Goal: Check status

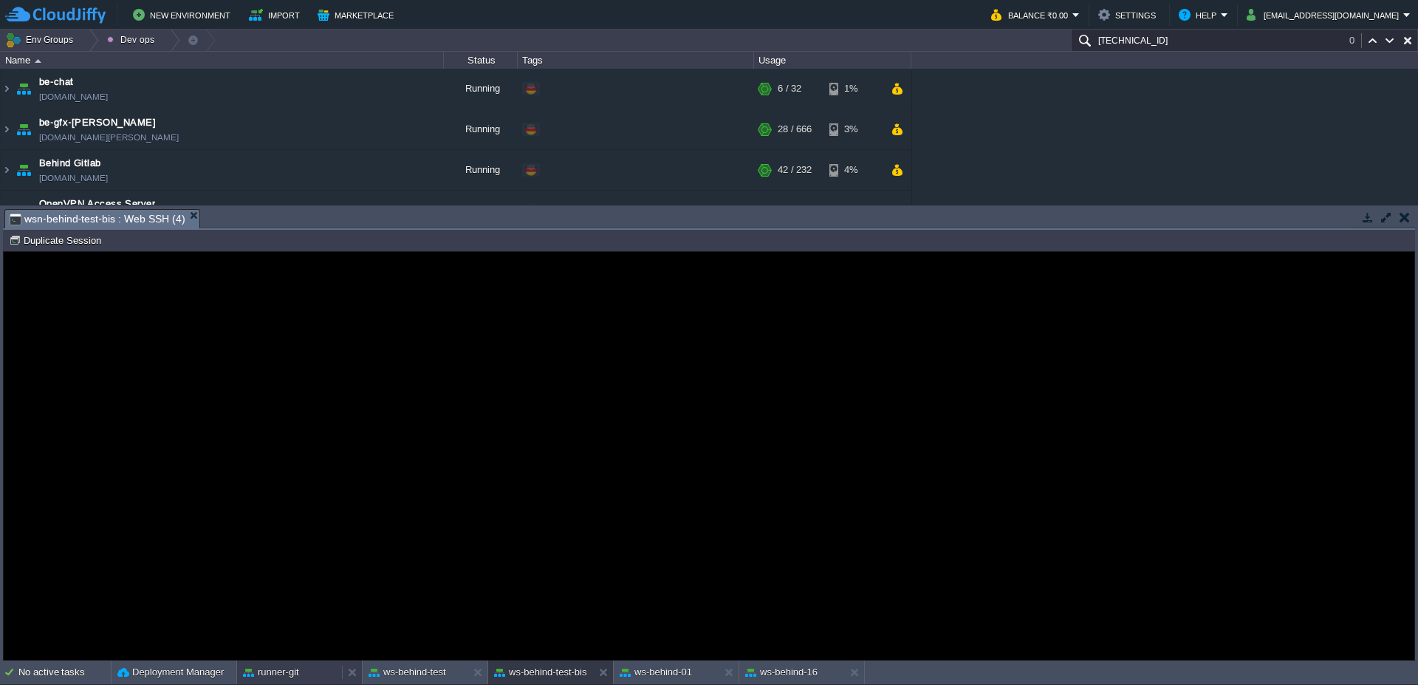
click at [271, 671] on button "runner-git" at bounding box center [271, 672] width 56 height 15
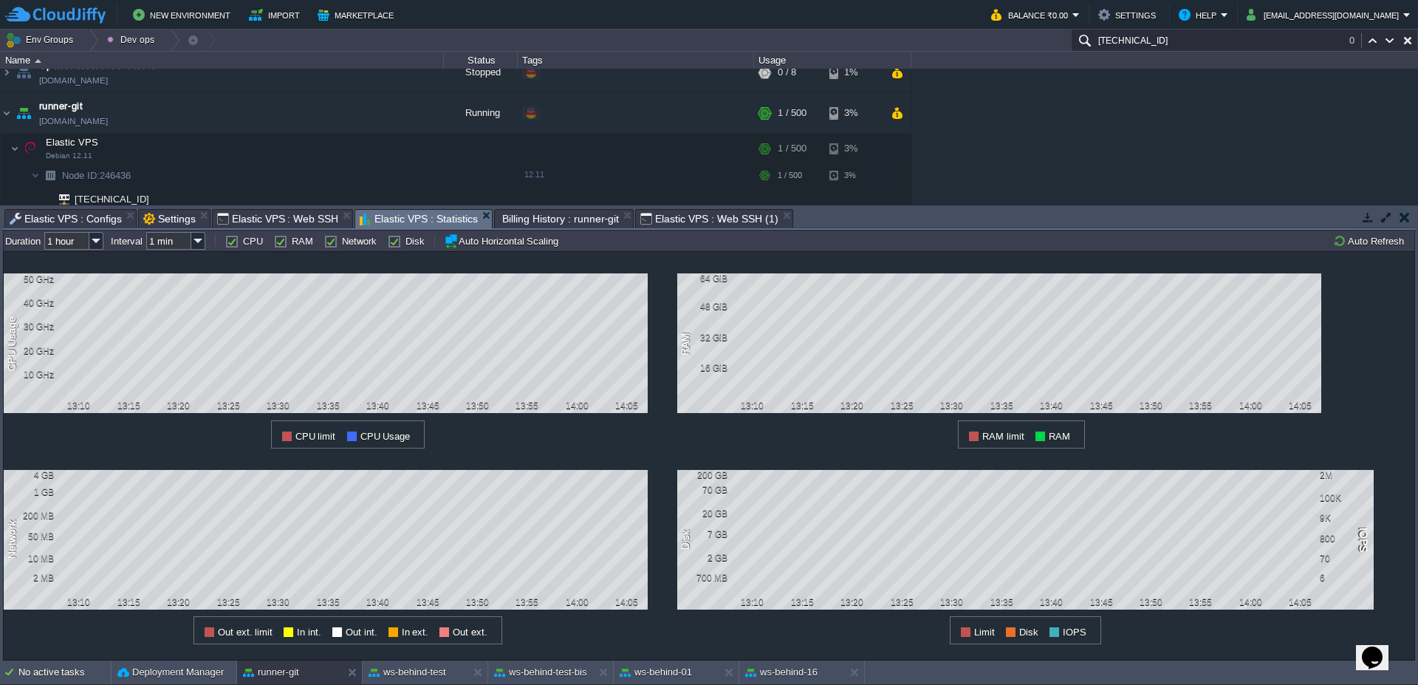
click at [1368, 251] on div "1 CPU Usage 50 GHz 40 GHz 30 GHz 20 GHz 10 GHz 13:10 13:15 13:20 13:25 13:30 13…" at bounding box center [709, 455] width 1412 height 409
click at [1369, 250] on div "Node ID: 246436 Duration 1 hour Interval 1 min CPU RAM Network Disk Auto Horizo…" at bounding box center [709, 240] width 1412 height 21
click at [1369, 239] on button "Auto Refresh" at bounding box center [1370, 240] width 75 height 13
click at [893, 119] on button "button" at bounding box center [897, 112] width 13 height 13
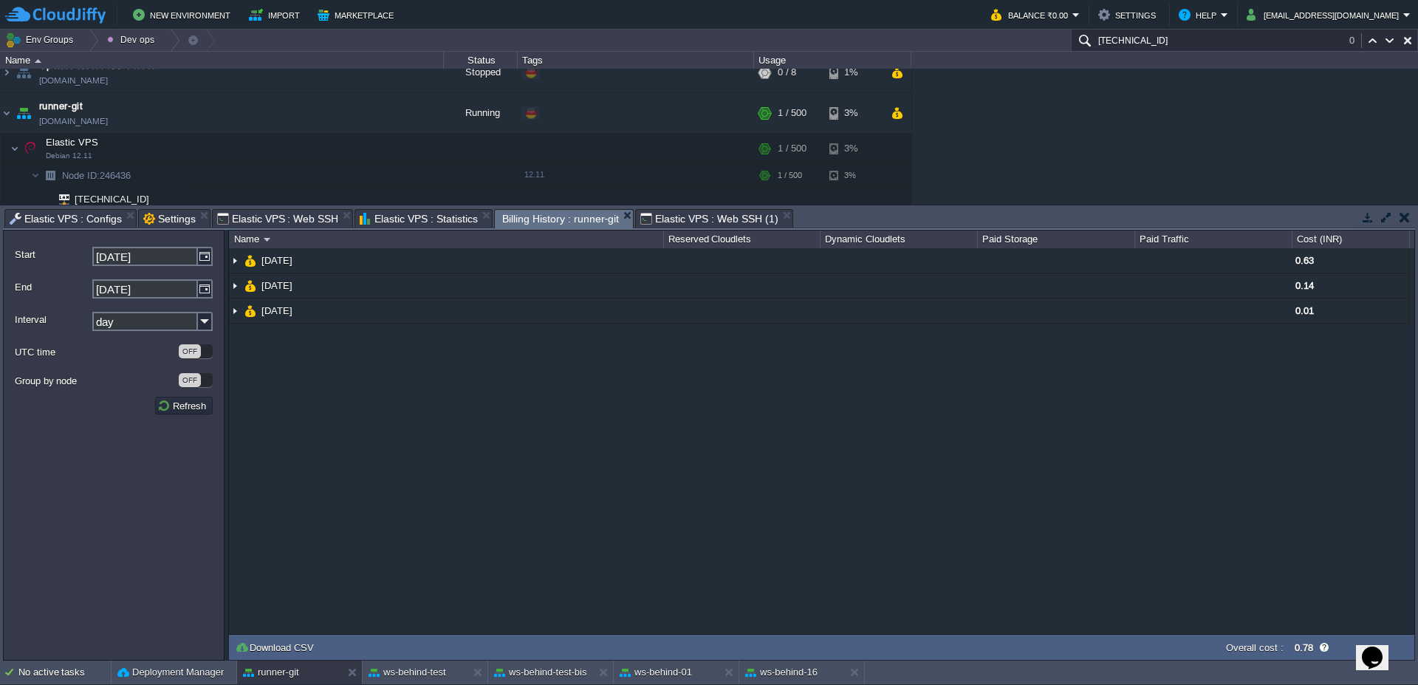
click at [216, 257] on form "Start [DATE] End [DATE] Interval day UTC time OFF Group by node OFF Refresh" at bounding box center [114, 445] width 222 height 431
click at [211, 256] on img at bounding box center [205, 256] width 15 height 19
click at [724, 349] on div "NaN.00 [DATE] 0.63 [DATE] 0.14 [DATE] 0.01" at bounding box center [821, 440] width 1185 height 385
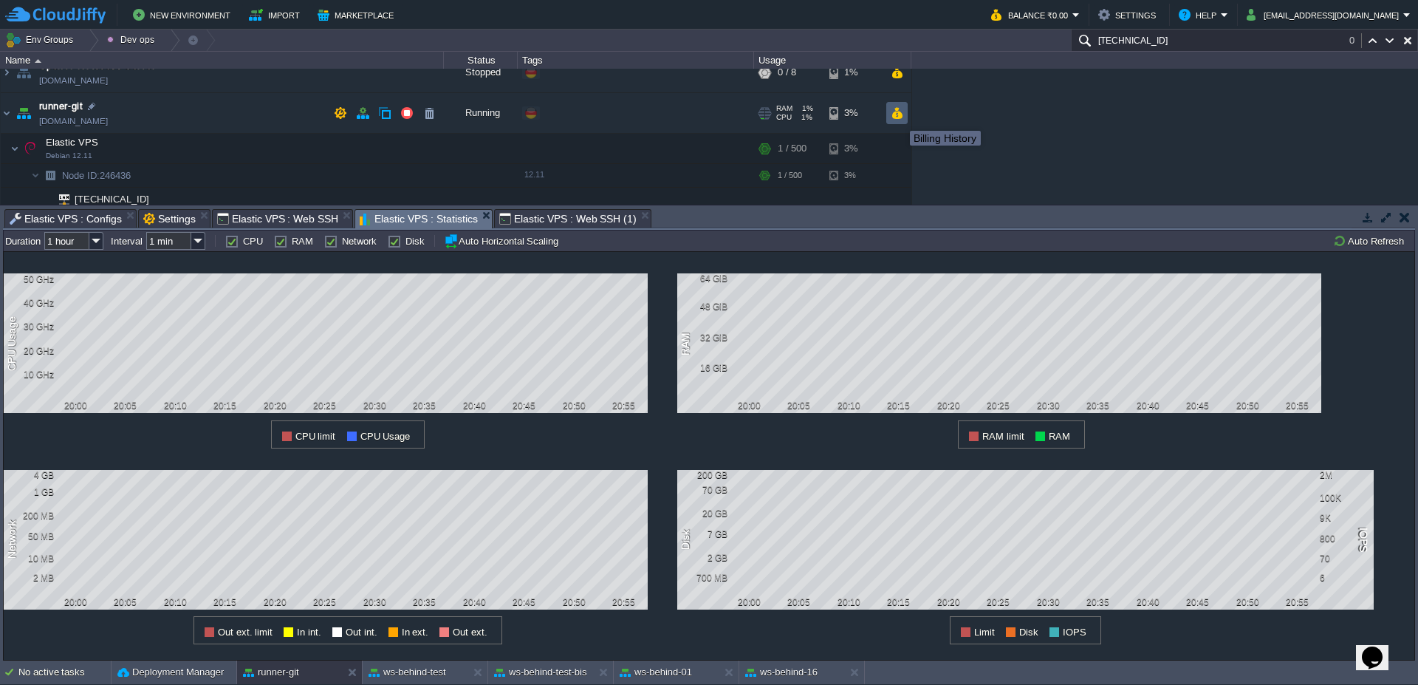
click at [899, 117] on button "button" at bounding box center [897, 112] width 13 height 13
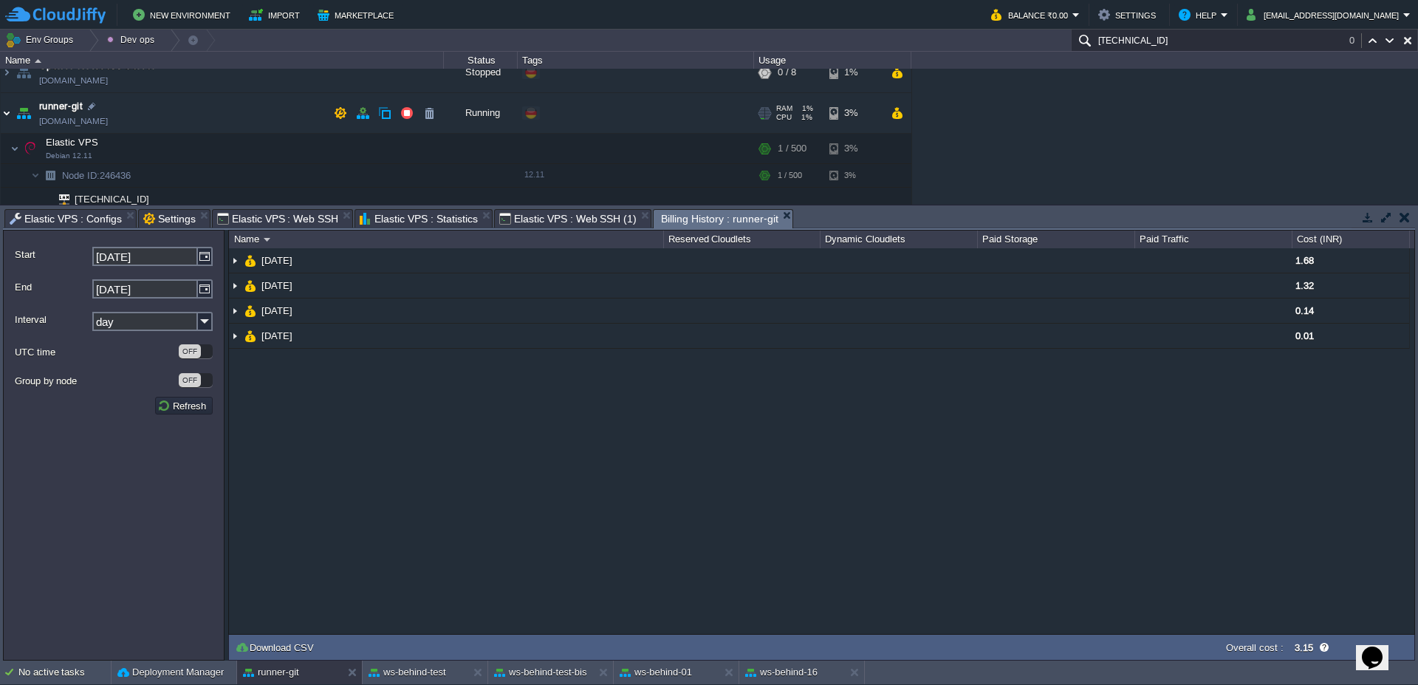
click at [2, 121] on img at bounding box center [7, 113] width 12 height 40
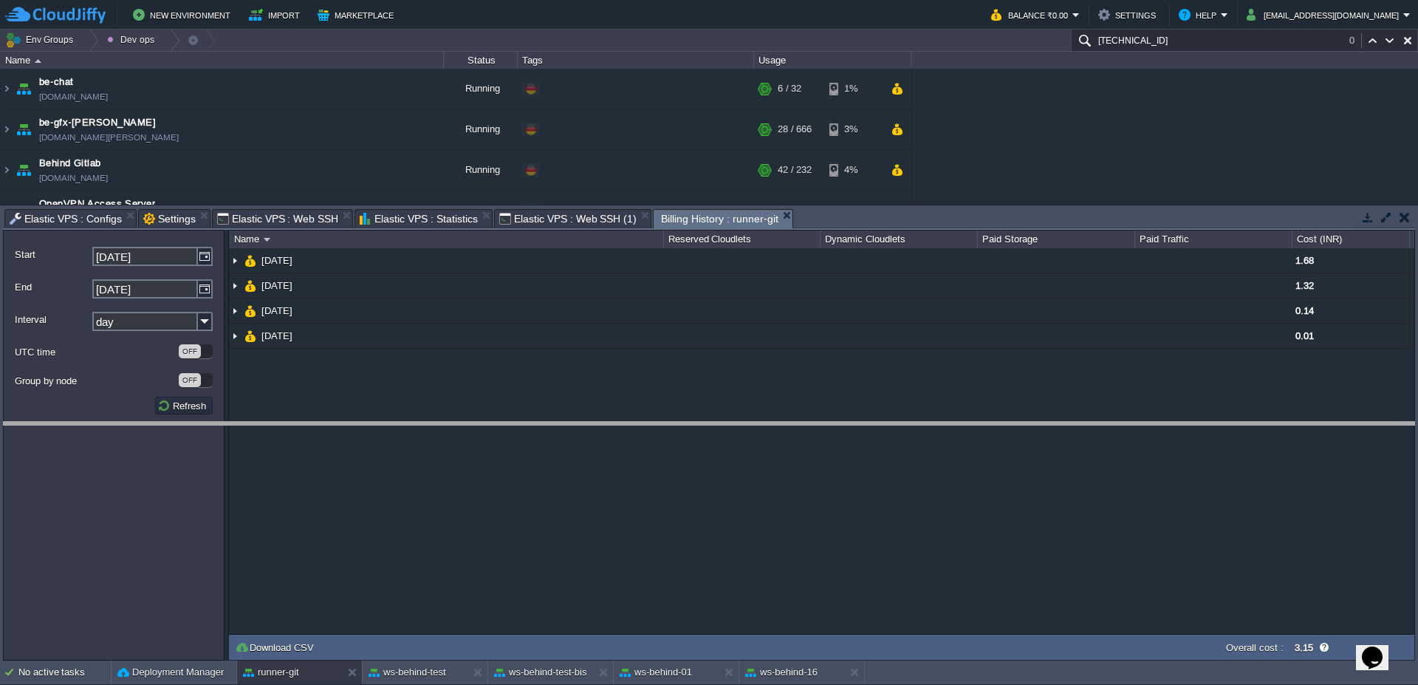
drag, startPoint x: 956, startPoint y: 219, endPoint x: 937, endPoint y: 432, distance: 213.5
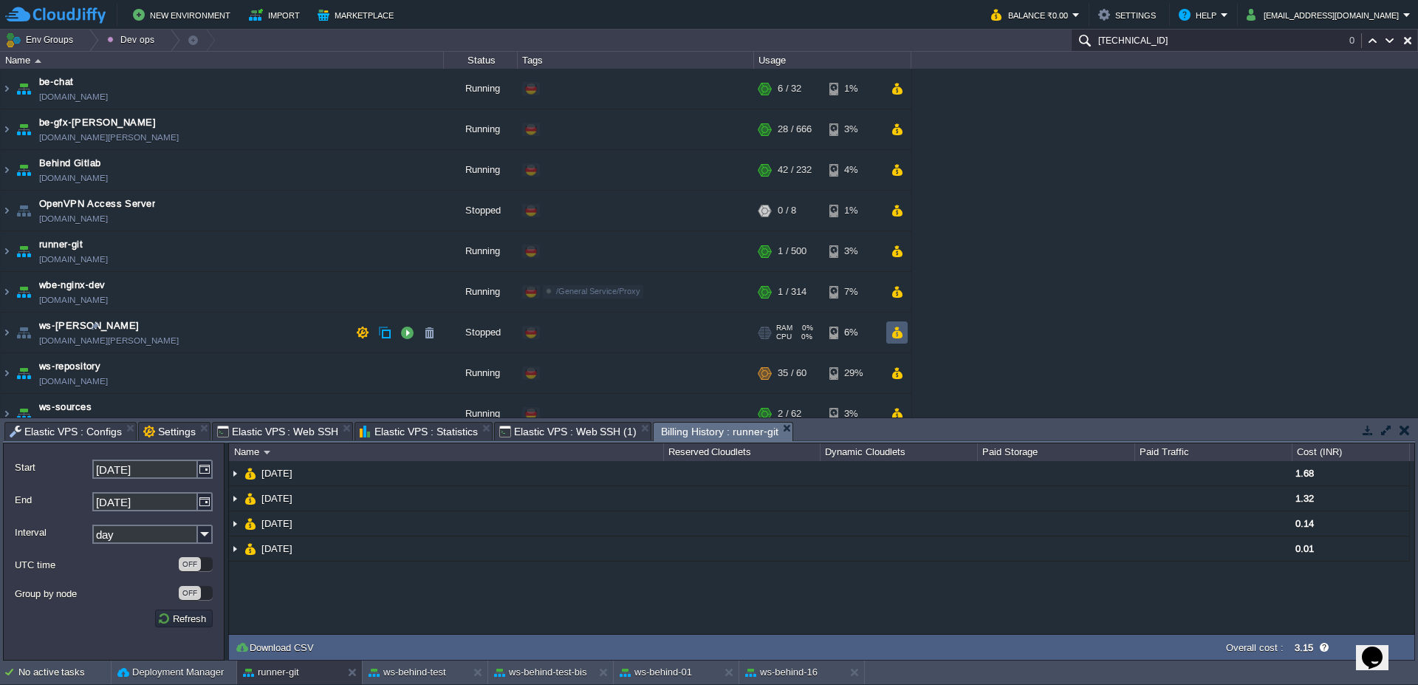
click at [902, 335] on button "button" at bounding box center [897, 332] width 13 height 13
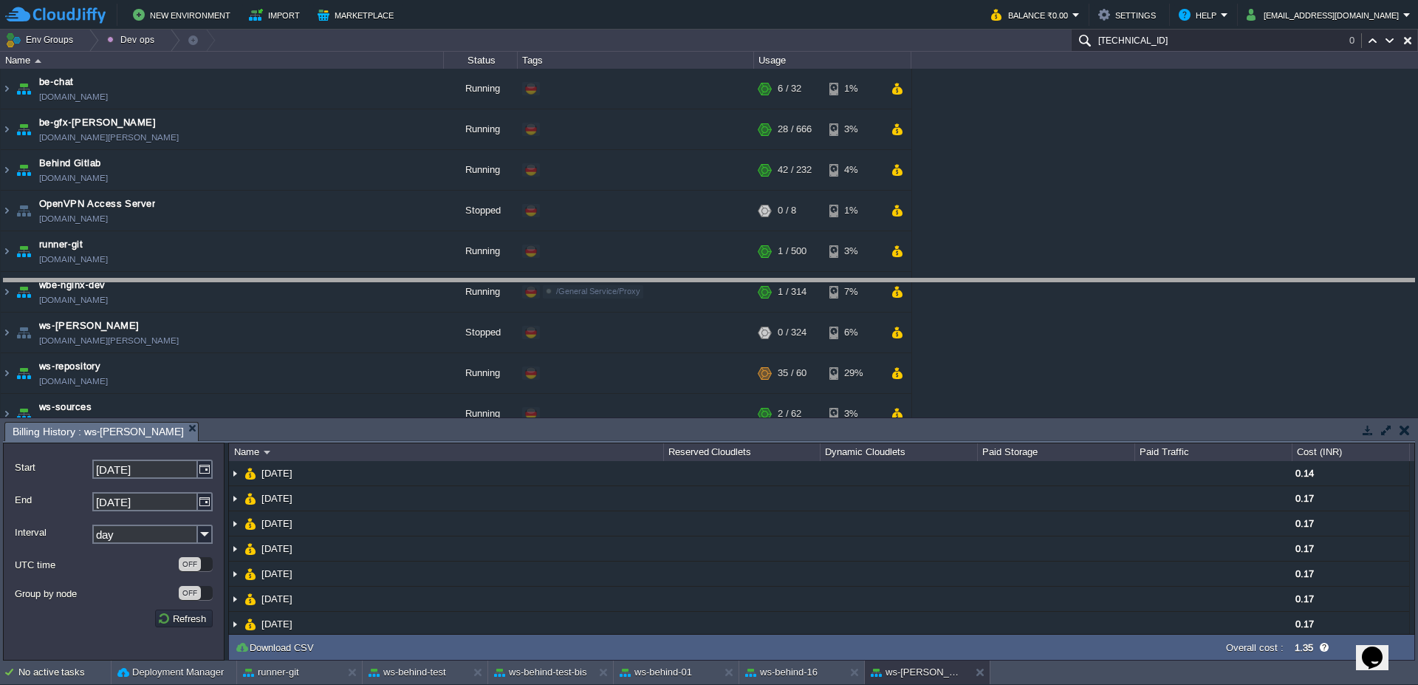
drag, startPoint x: 1266, startPoint y: 439, endPoint x: 1280, endPoint y: 294, distance: 145.3
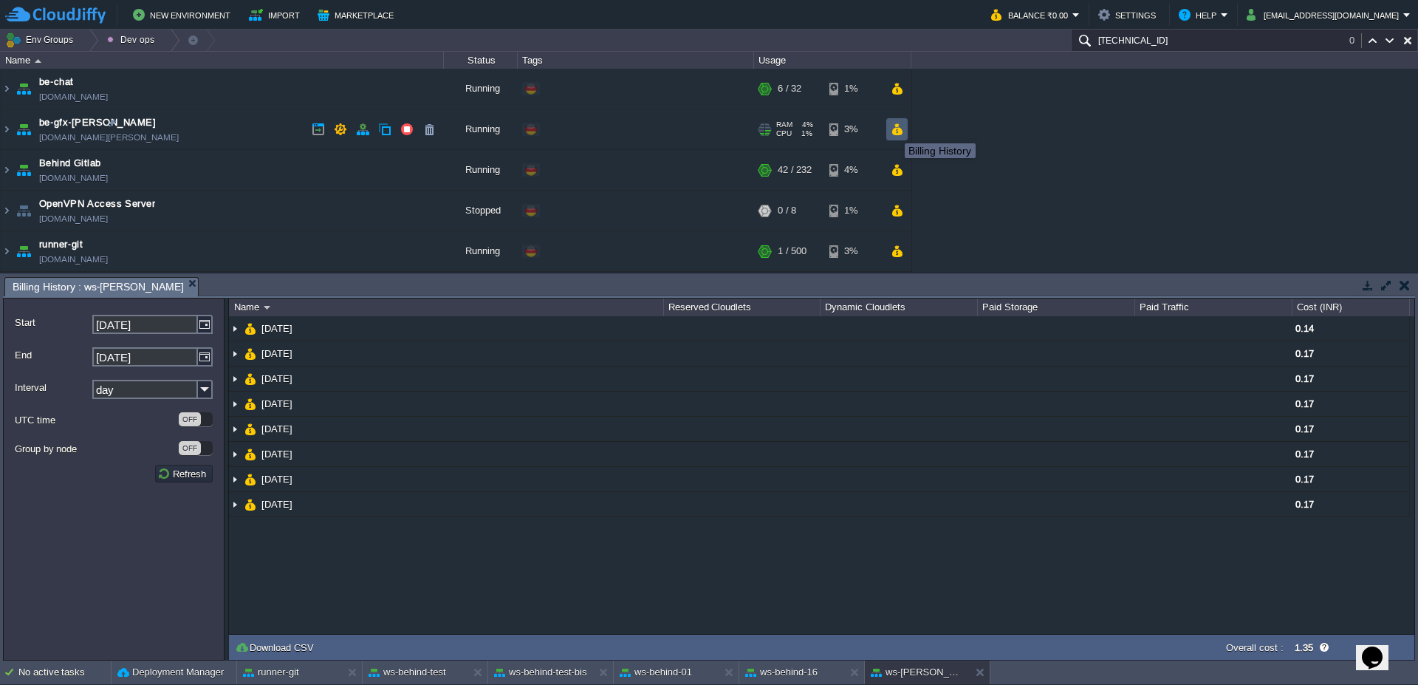
click at [893, 129] on button "button" at bounding box center [897, 129] width 13 height 13
click at [10, 135] on img at bounding box center [7, 129] width 12 height 40
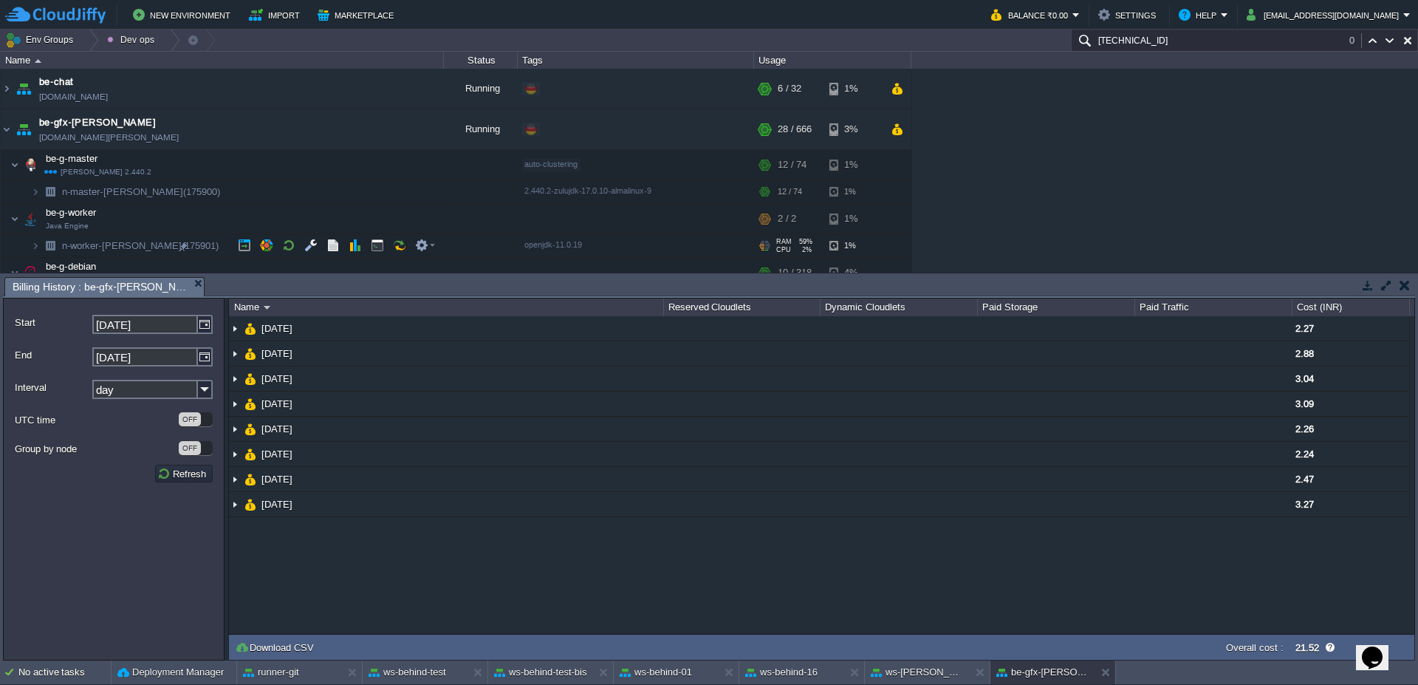
scroll to position [89, 0]
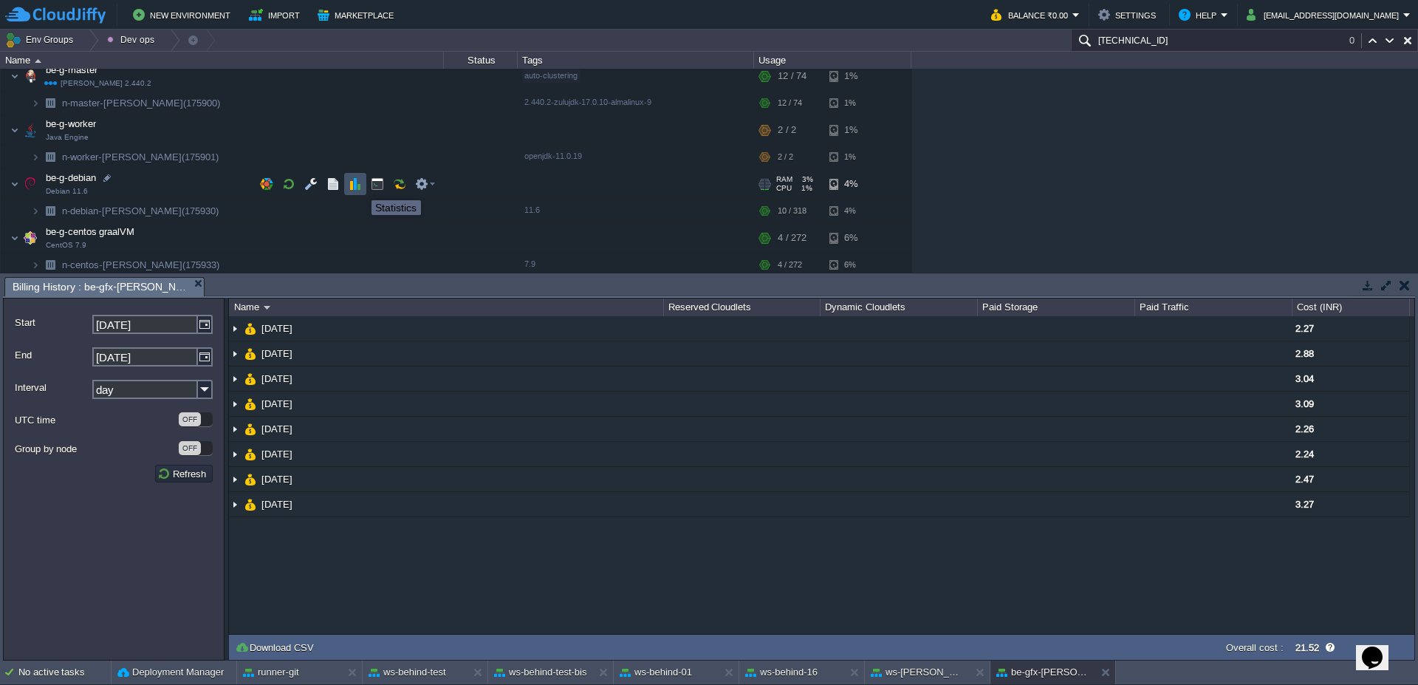
click at [360, 187] on button "button" at bounding box center [355, 183] width 13 height 13
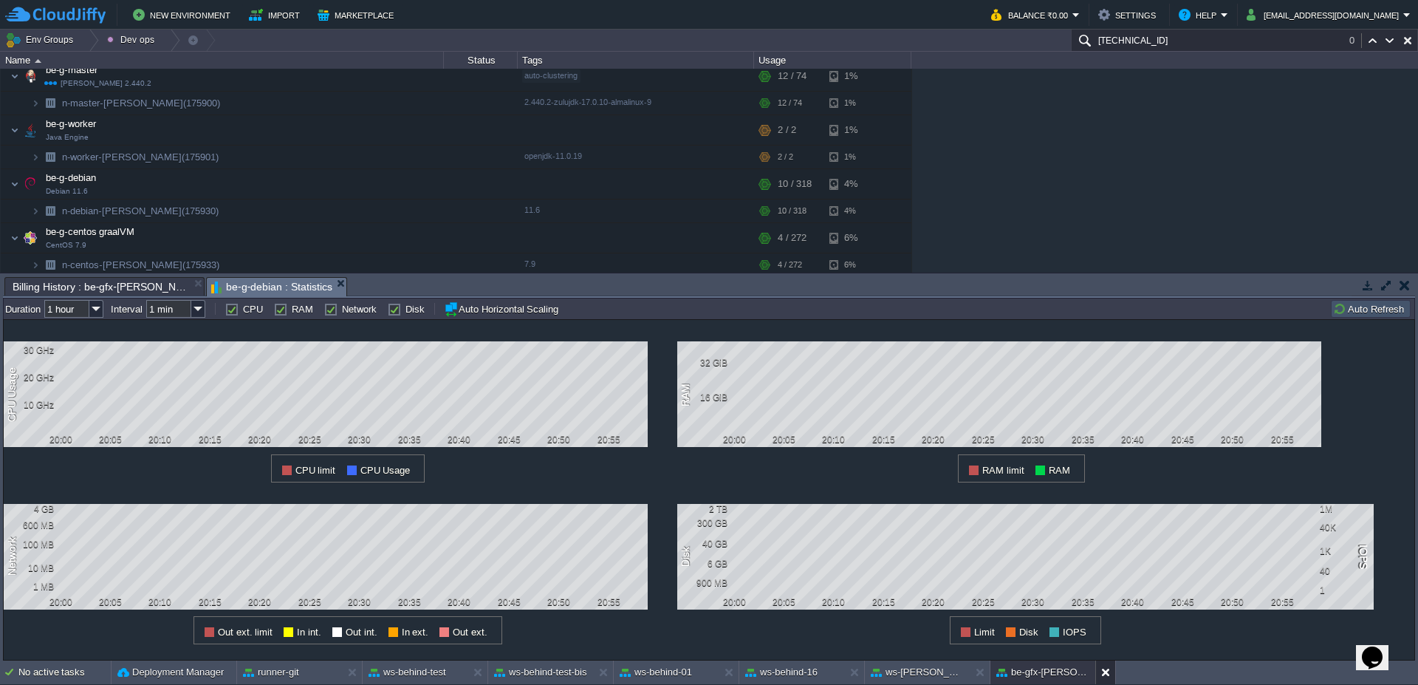
click at [1112, 677] on button at bounding box center [1108, 672] width 15 height 15
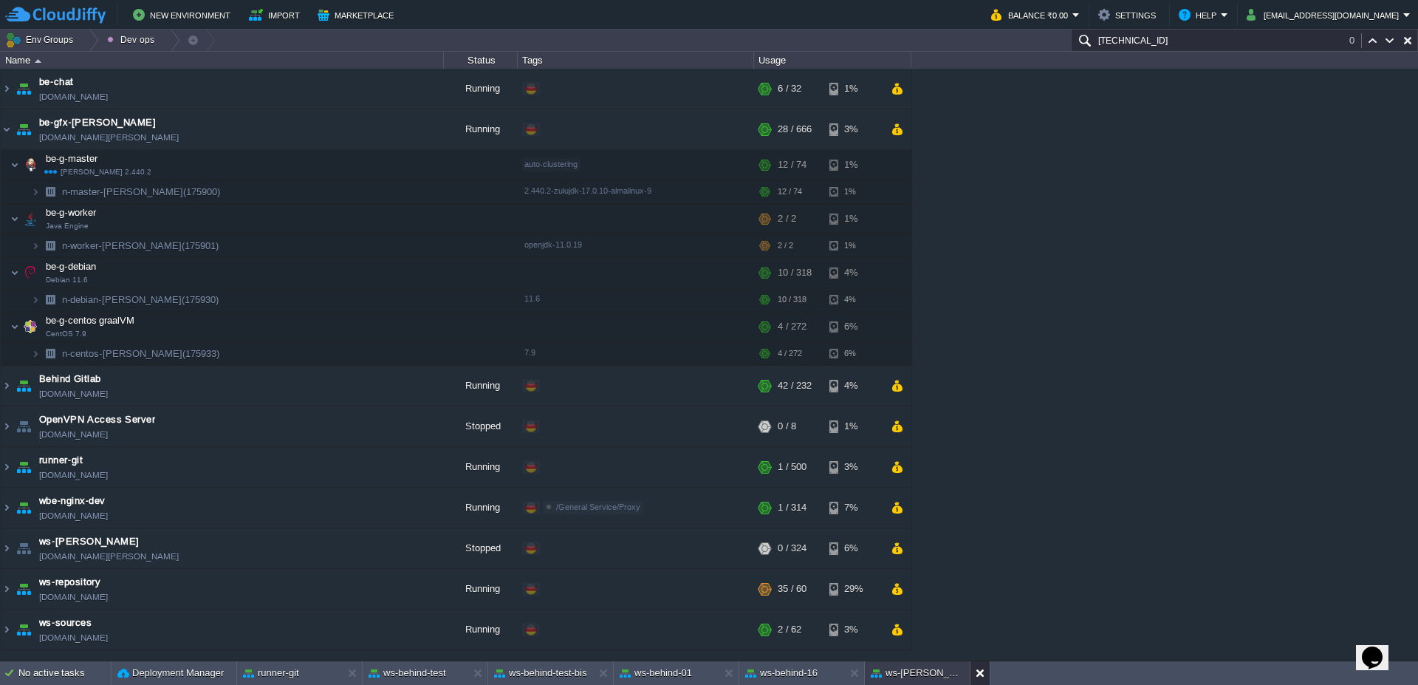
click at [978, 676] on button at bounding box center [983, 672] width 15 height 15
drag, startPoint x: 860, startPoint y: 676, endPoint x: 819, endPoint y: 673, distance: 40.7
click at [859, 676] on button at bounding box center [857, 672] width 15 height 15
click at [736, 673] on button at bounding box center [731, 672] width 15 height 15
click at [602, 671] on button at bounding box center [606, 672] width 15 height 15
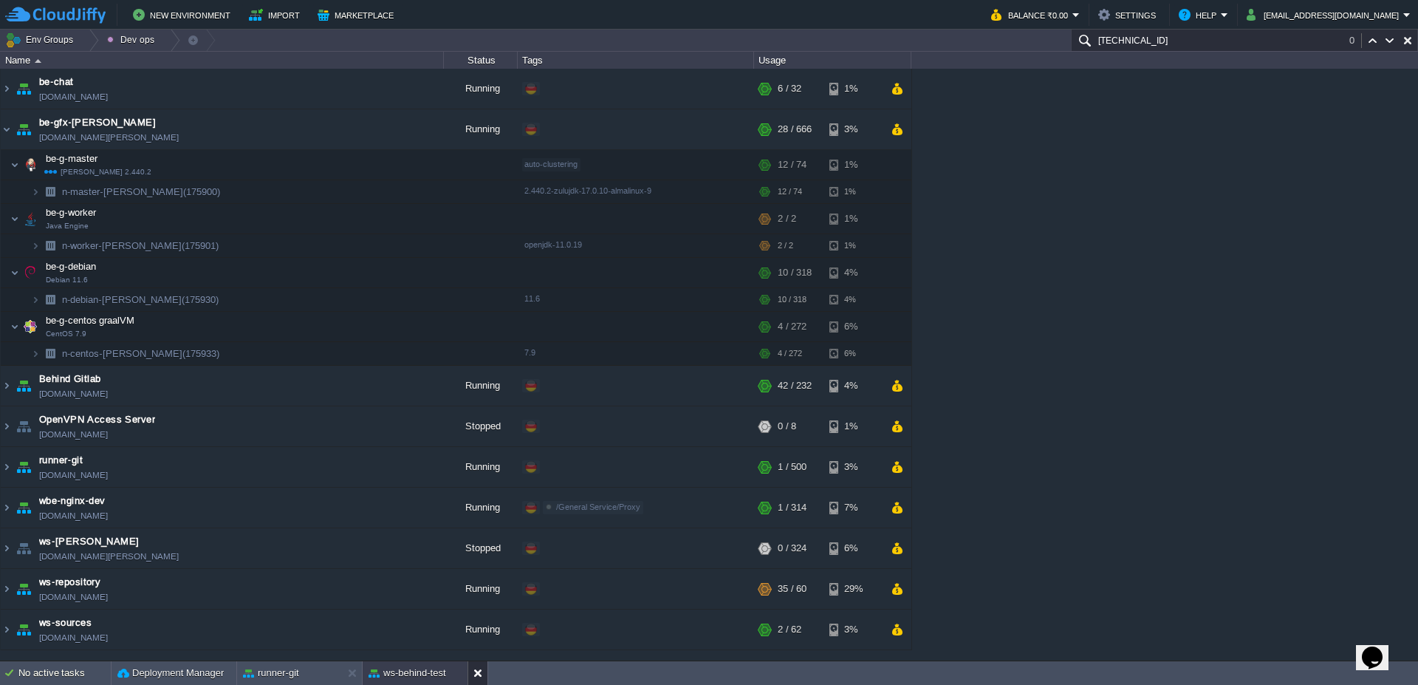
click at [473, 671] on button at bounding box center [480, 672] width 15 height 15
click at [349, 673] on button at bounding box center [355, 672] width 15 height 15
click at [3, 136] on img at bounding box center [7, 129] width 12 height 40
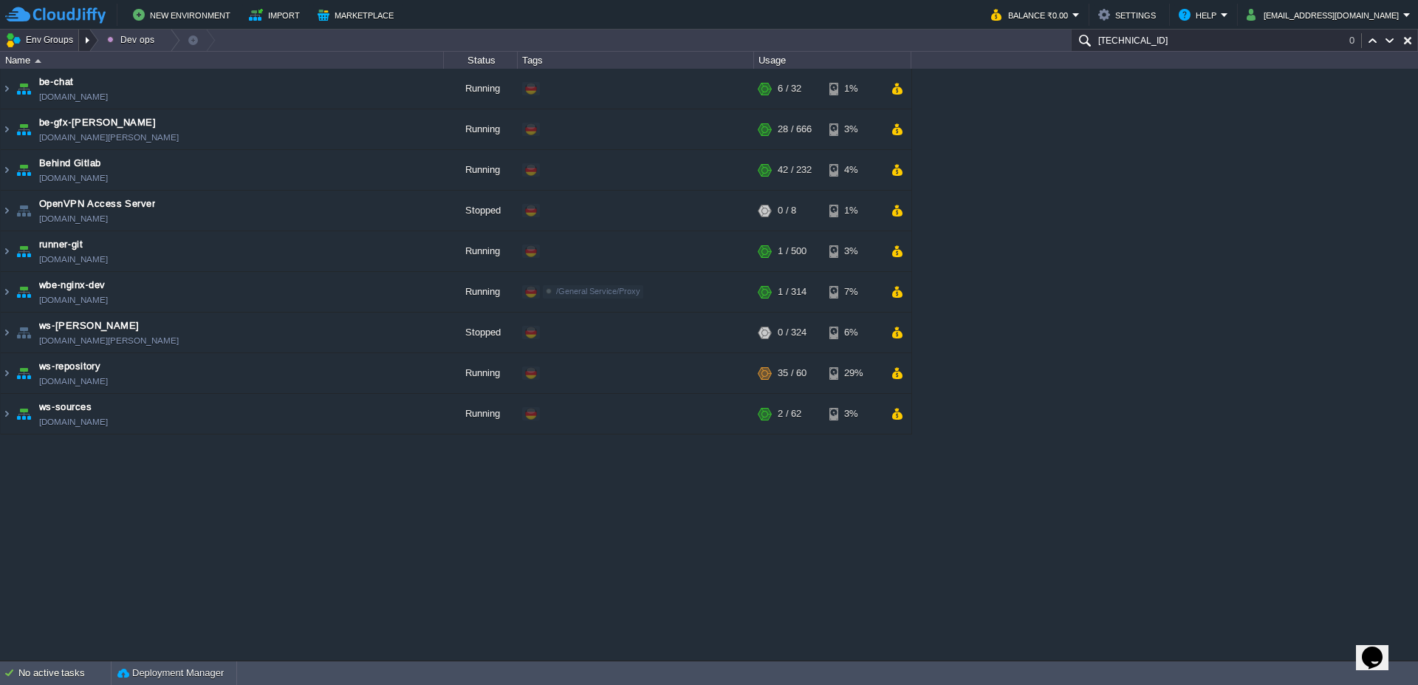
click at [92, 42] on div at bounding box center [89, 40] width 20 height 21
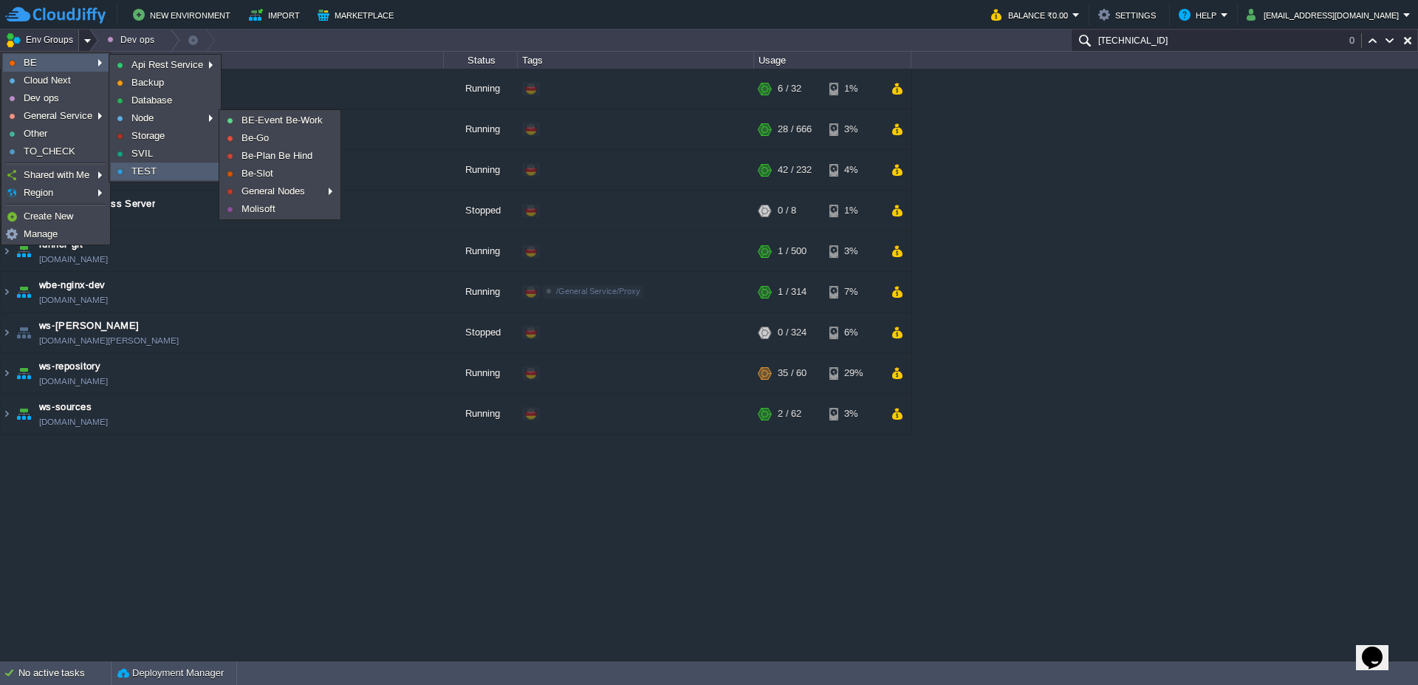
click at [152, 176] on span "TEST" at bounding box center [143, 170] width 25 height 11
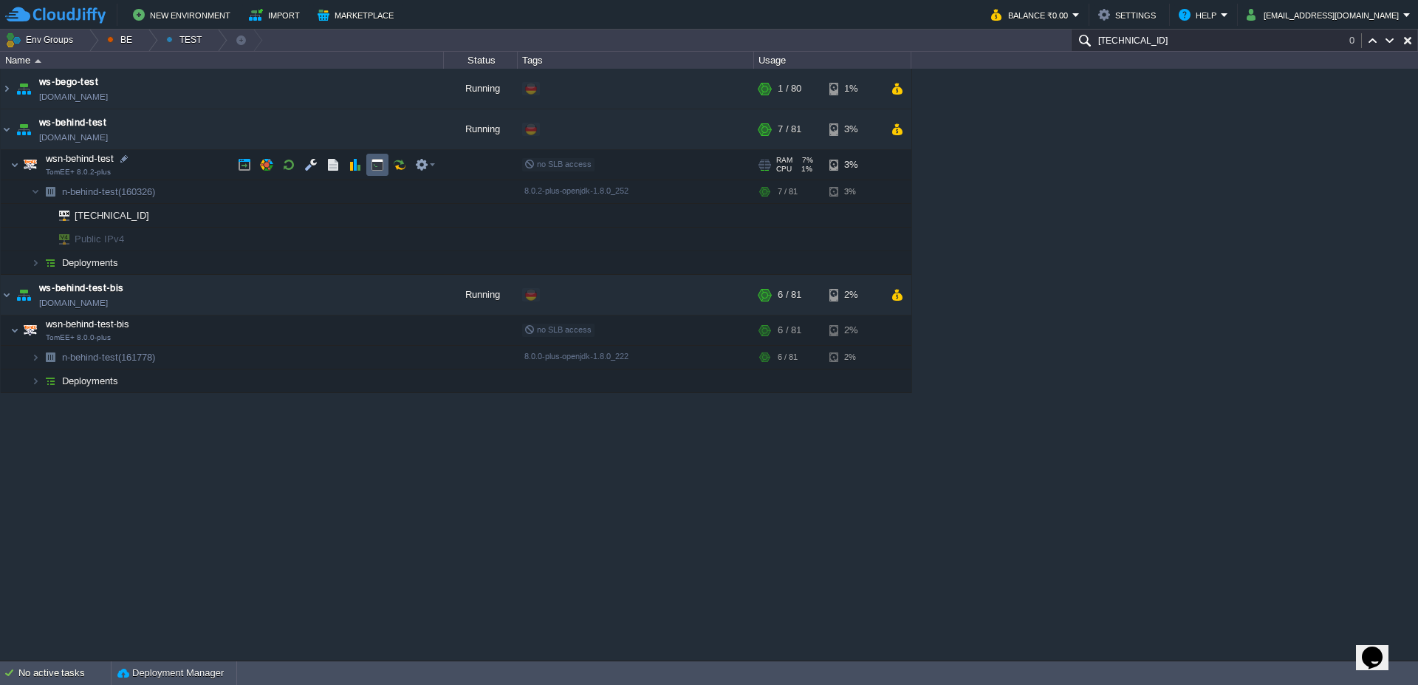
click at [378, 165] on button "button" at bounding box center [377, 164] width 13 height 13
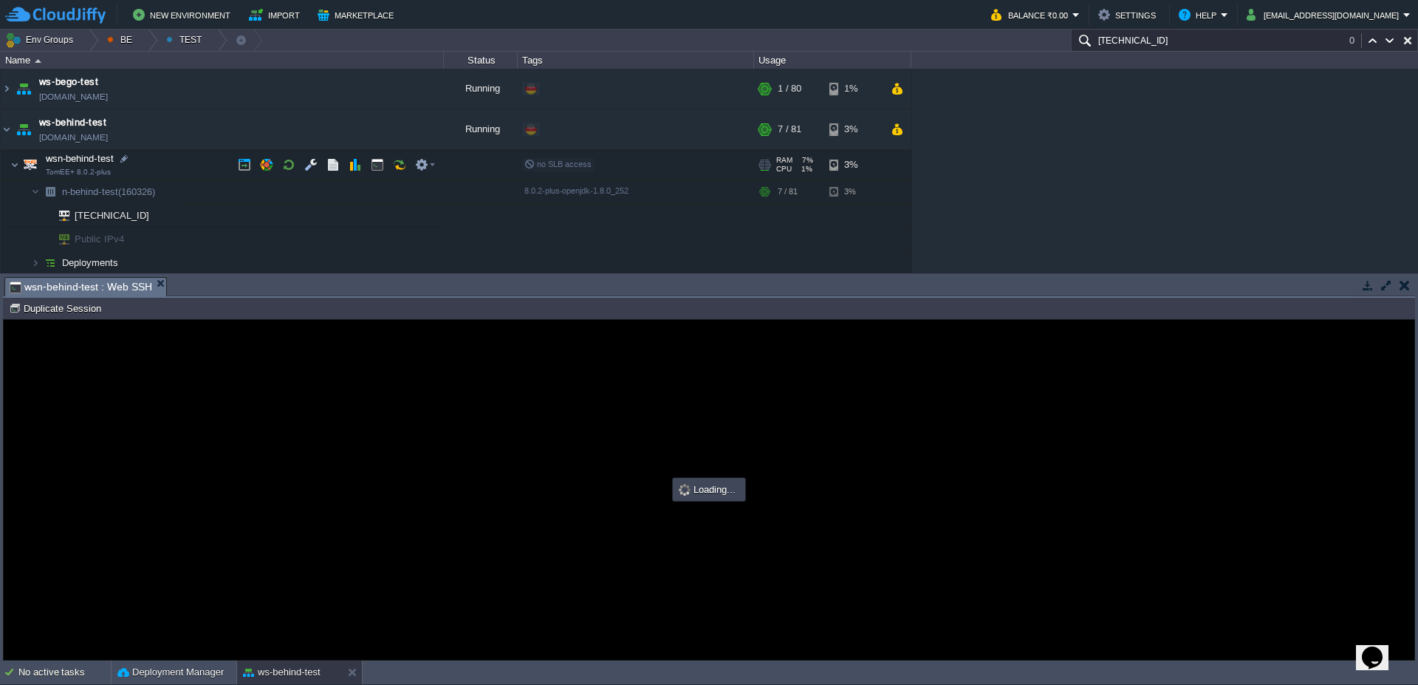
click at [10, 168] on img at bounding box center [14, 165] width 9 height 30
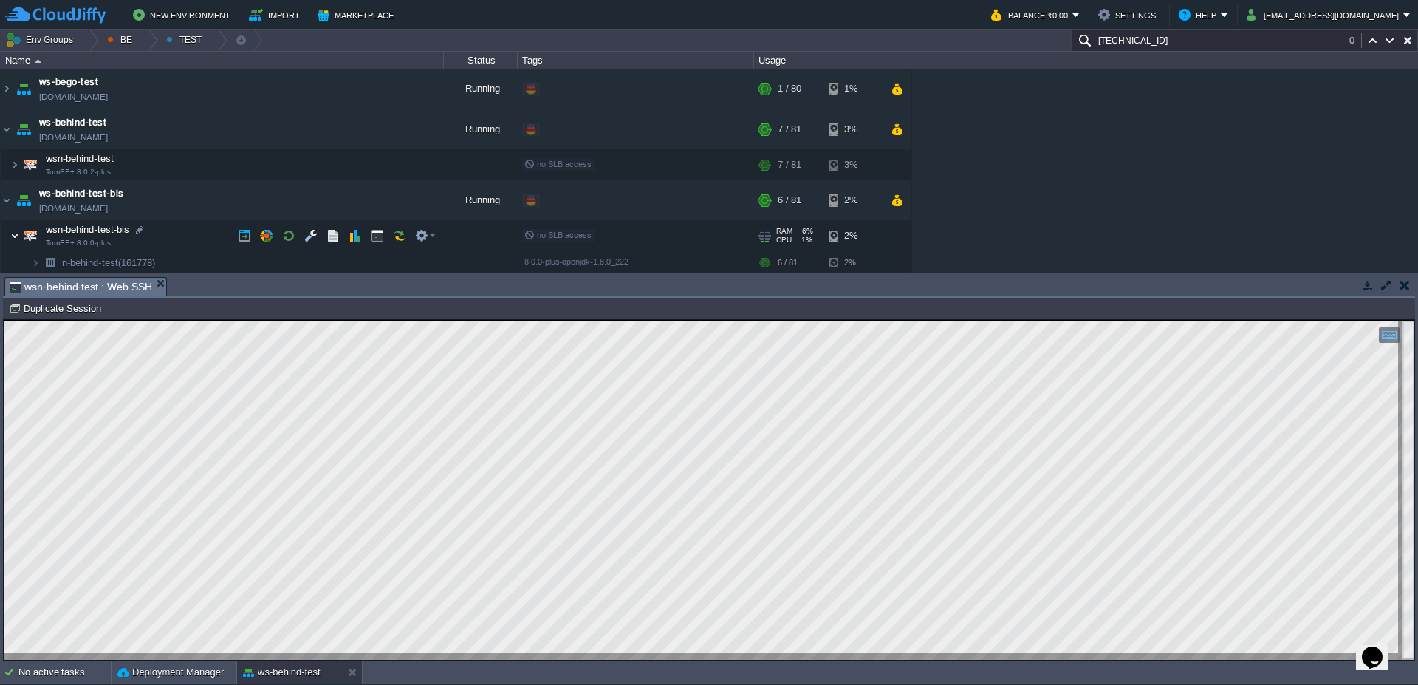
click at [18, 238] on img at bounding box center [14, 236] width 9 height 30
click at [16, 236] on img at bounding box center [14, 236] width 9 height 30
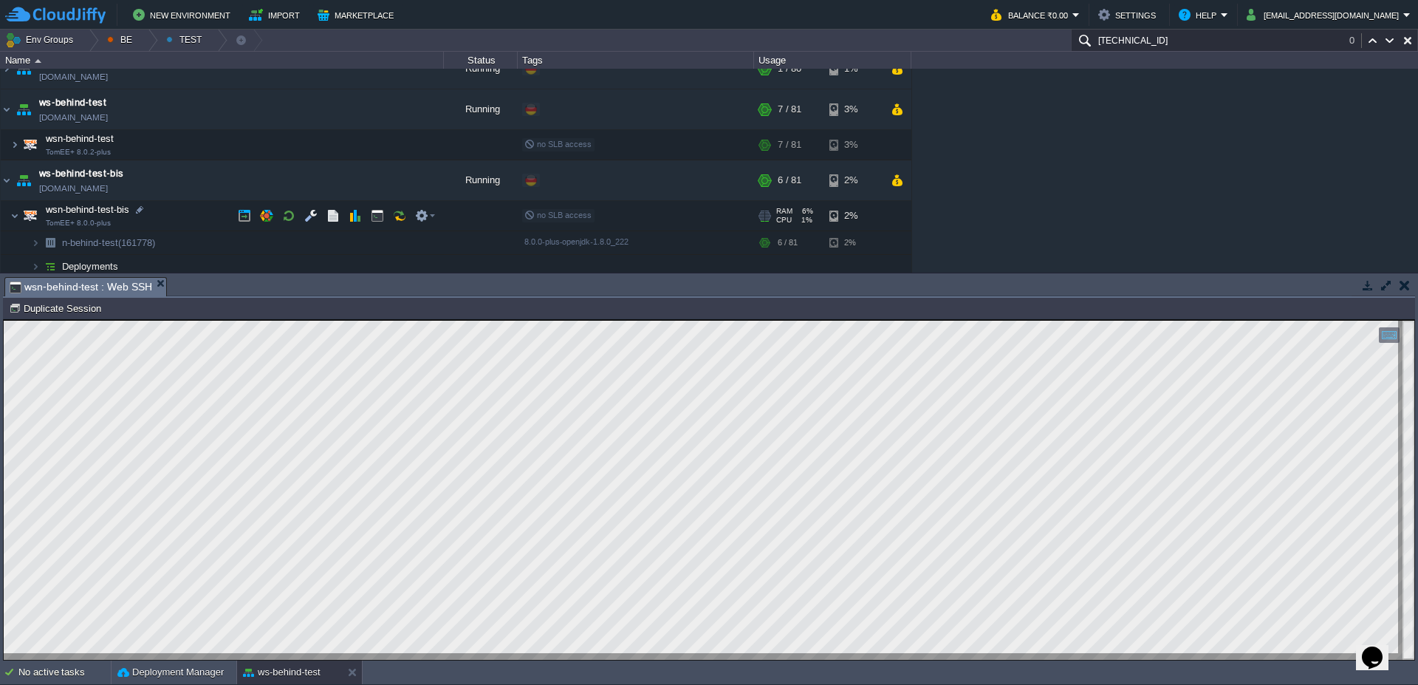
scroll to position [26, 0]
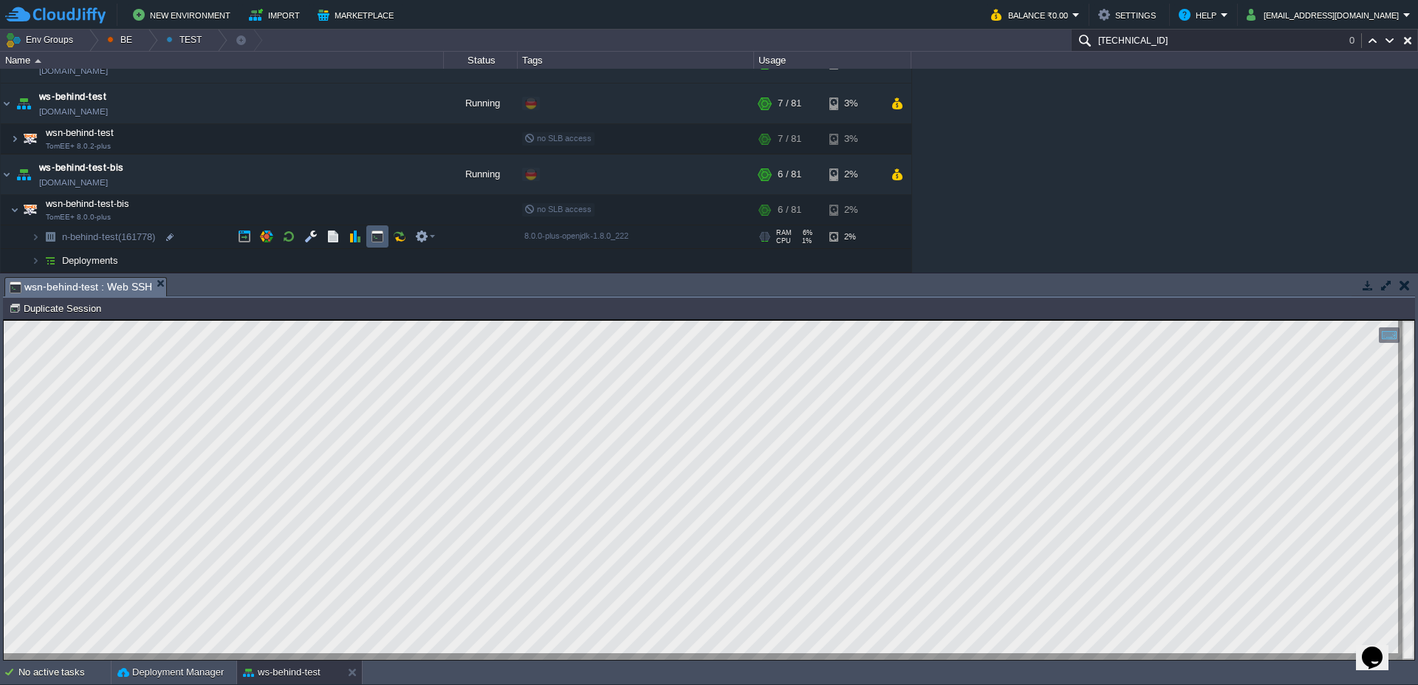
click at [382, 237] on button "button" at bounding box center [377, 236] width 13 height 13
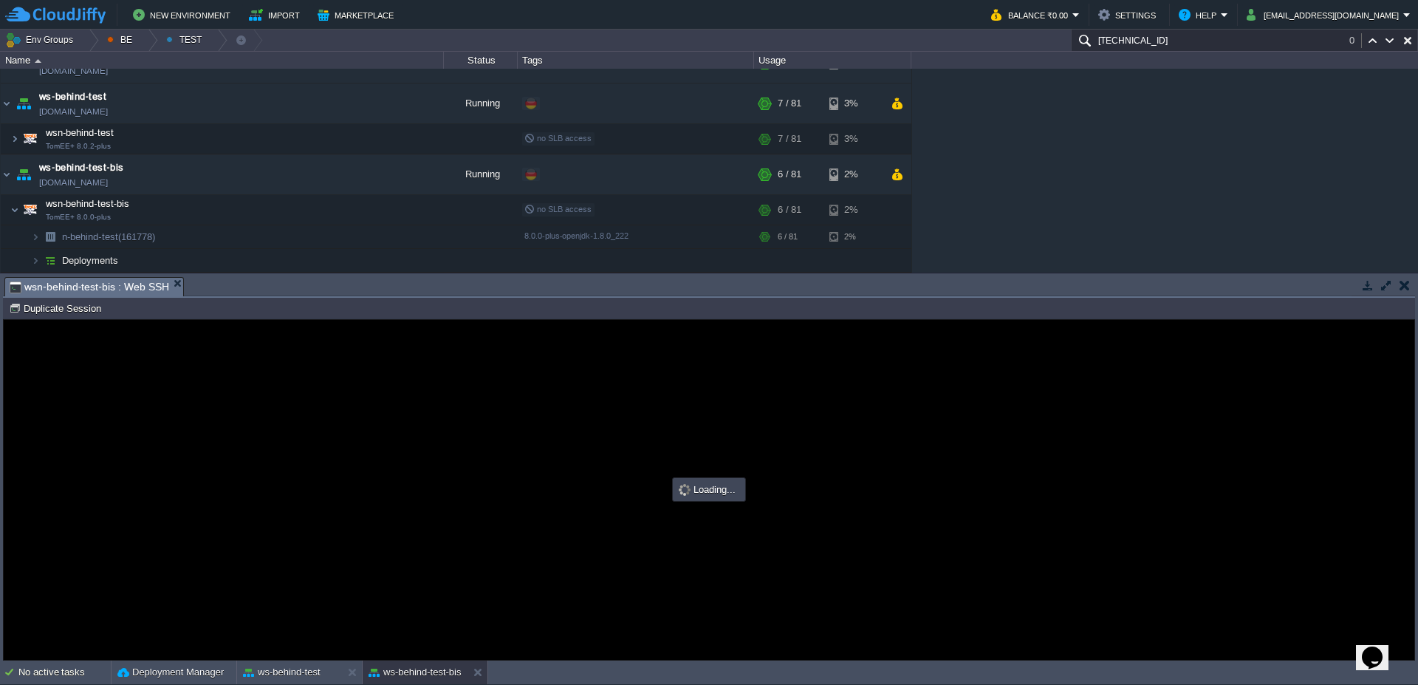
scroll to position [0, 0]
type input "#000000"
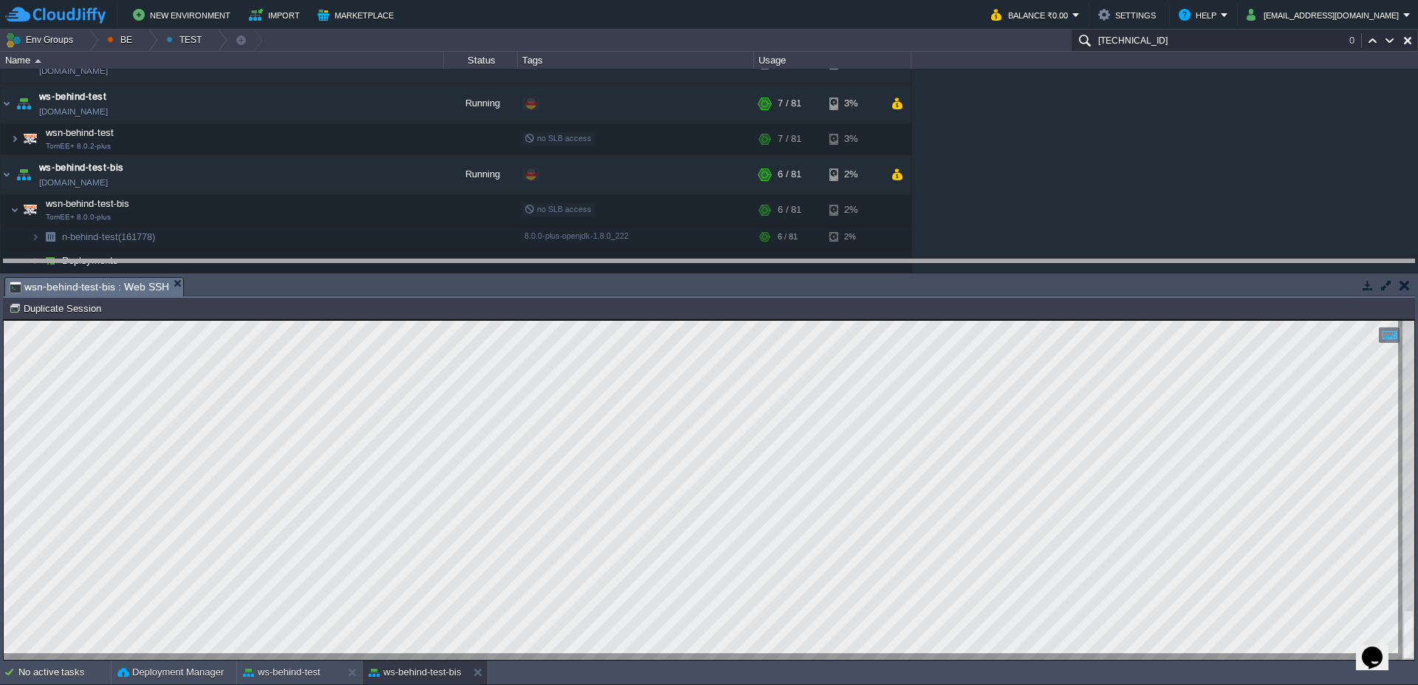
drag, startPoint x: 846, startPoint y: 287, endPoint x: 850, endPoint y: 253, distance: 35.0
